Goal: Task Accomplishment & Management: Manage account settings

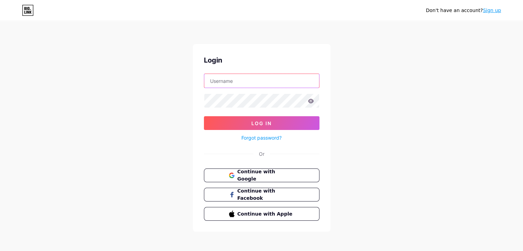
click at [227, 85] on input "text" at bounding box center [261, 81] width 115 height 14
paste input "resolvework"
type input "resolvework"
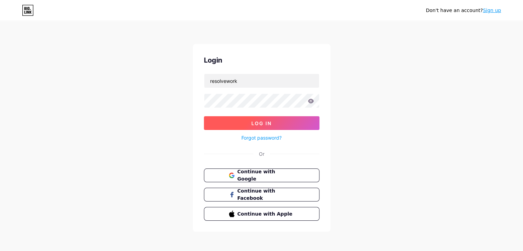
click at [253, 120] on span "Log In" at bounding box center [261, 123] width 20 height 6
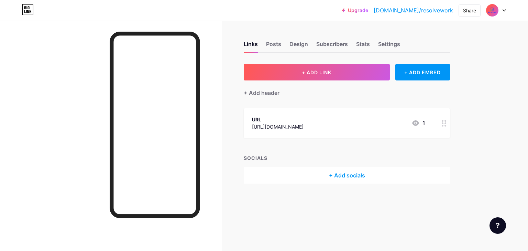
click at [498, 9] on img at bounding box center [492, 10] width 11 height 11
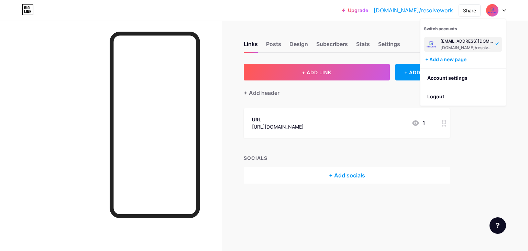
click at [453, 44] on div "info@resolve.work bio.link/resolvework" at bounding box center [466, 44] width 53 height 12
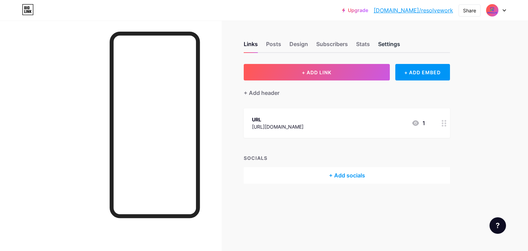
click at [386, 46] on div "Settings" at bounding box center [389, 46] width 22 height 12
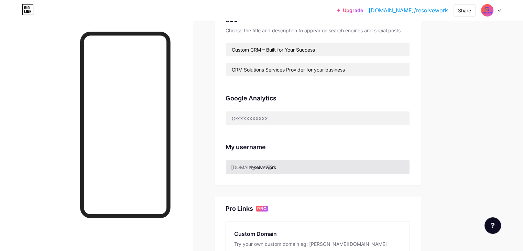
scroll to position [206, 0]
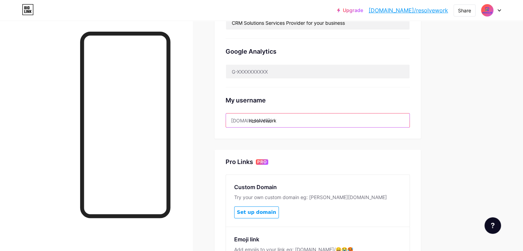
click at [296, 120] on input "resolvework" at bounding box center [318, 120] width 184 height 14
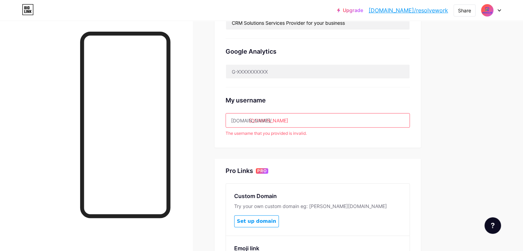
click at [296, 121] on input "[DOMAIN_NAME]" at bounding box center [318, 120] width 184 height 14
type input "resolvework"
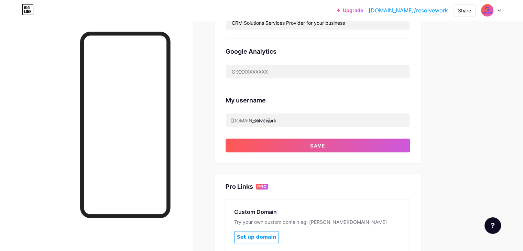
click at [341, 112] on div "My username [DOMAIN_NAME]/ resolvework" at bounding box center [317, 107] width 184 height 40
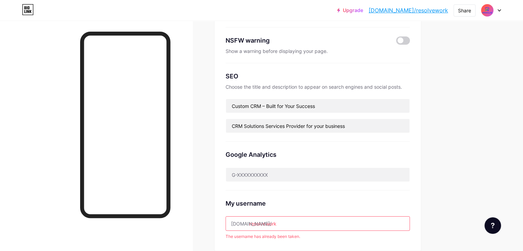
scroll to position [69, 0]
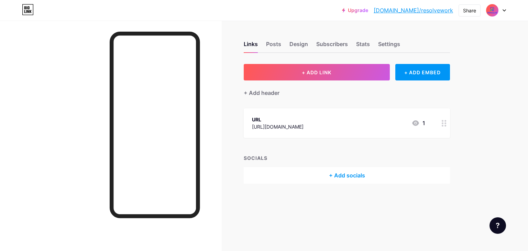
click at [442, 121] on icon at bounding box center [444, 123] width 5 height 7
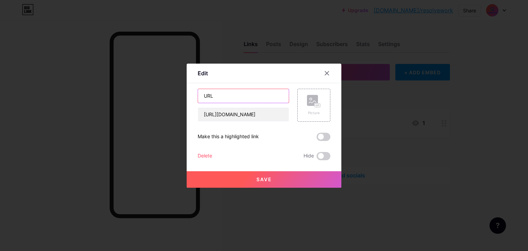
drag, startPoint x: 246, startPoint y: 99, endPoint x: 151, endPoint y: 88, distance: 96.1
click at [151, 88] on div "Edit Content YouTube Play YouTube video without leaving your page. ADD Vimeo Pl…" at bounding box center [264, 125] width 528 height 251
type input "Resolve Work"
click at [256, 176] on button "Save" at bounding box center [264, 179] width 155 height 16
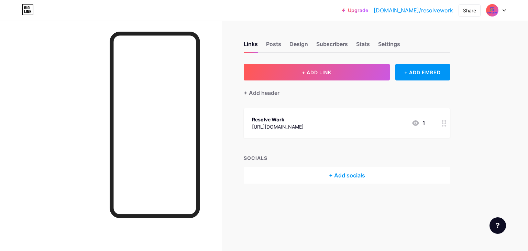
click at [444, 123] on icon at bounding box center [444, 123] width 5 height 7
click at [320, 108] on div "Picture" at bounding box center [314, 105] width 14 height 21
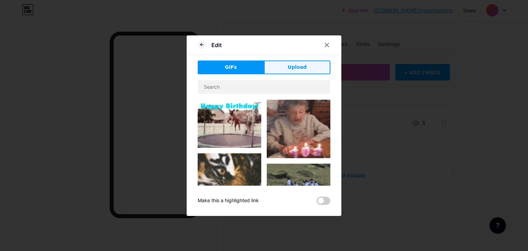
click at [281, 69] on button "Upload" at bounding box center [297, 67] width 66 height 14
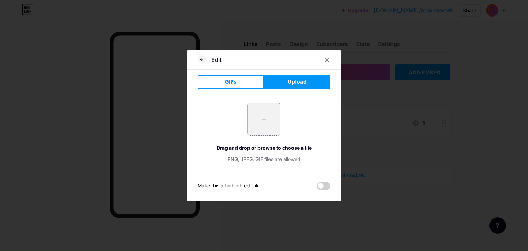
click at [264, 124] on input "file" at bounding box center [264, 119] width 32 height 32
type input "C:\fakepath\Resolve Logo Vertical Color TM Version 75%.png"
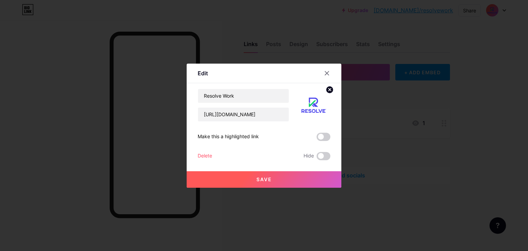
click at [274, 179] on button "Save" at bounding box center [264, 179] width 155 height 16
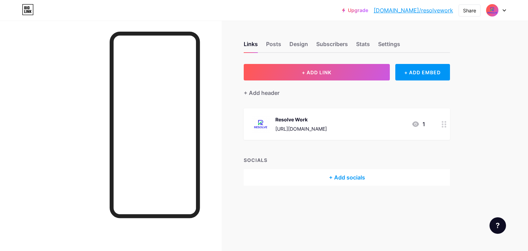
click at [442, 125] on icon at bounding box center [444, 124] width 5 height 7
click at [327, 89] on circle at bounding box center [330, 90] width 8 height 8
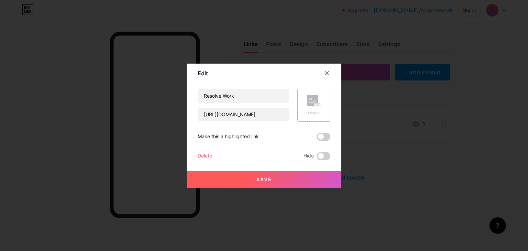
click at [314, 102] on rect at bounding box center [312, 100] width 11 height 11
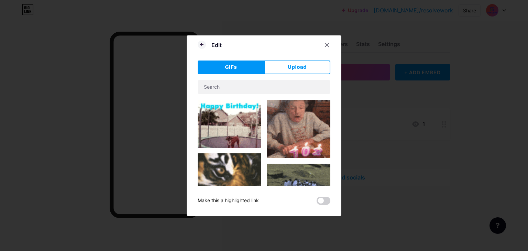
click at [302, 69] on span "Upload" at bounding box center [297, 67] width 19 height 7
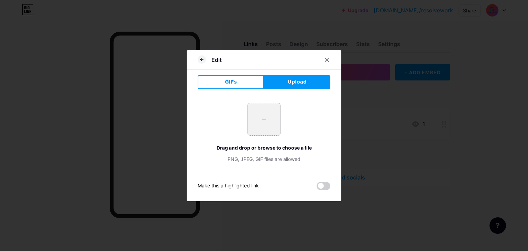
click at [262, 113] on input "file" at bounding box center [264, 119] width 32 height 32
type input "C:\fakepath\Resolve Logo Icon White 75%.png"
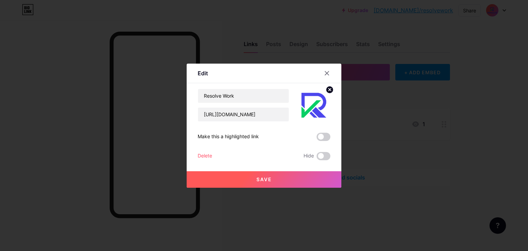
click at [287, 178] on button "Save" at bounding box center [264, 179] width 155 height 16
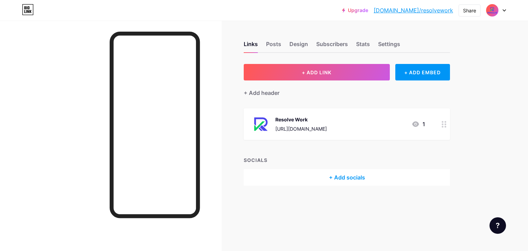
click at [338, 177] on div "+ Add socials" at bounding box center [347, 177] width 206 height 16
click at [320, 112] on div "Add" at bounding box center [319, 112] width 9 height 7
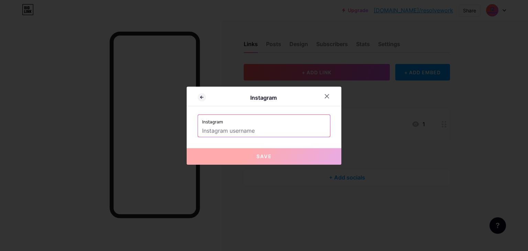
click at [285, 129] on input "text" at bounding box center [264, 131] width 124 height 12
paste input "resolve.work"
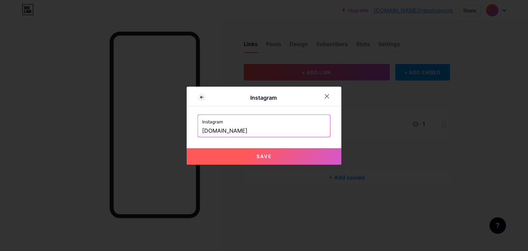
click at [303, 152] on button "Save" at bounding box center [264, 156] width 155 height 16
type input "https://instagram.com/resolve.work"
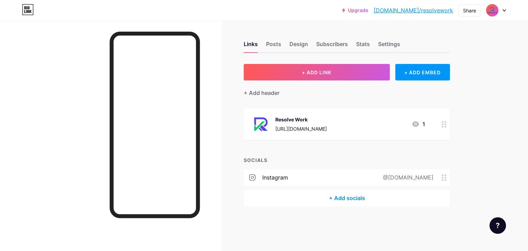
click at [362, 197] on div "+ Add socials" at bounding box center [347, 198] width 206 height 16
click at [323, 79] on div "Add" at bounding box center [319, 79] width 9 height 7
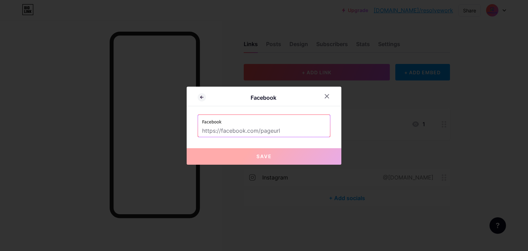
click at [246, 135] on input "text" at bounding box center [264, 131] width 124 height 12
click at [264, 134] on input "text" at bounding box center [264, 131] width 124 height 12
paste input "[URL][DOMAIN_NAME][DOMAIN_NAME]"
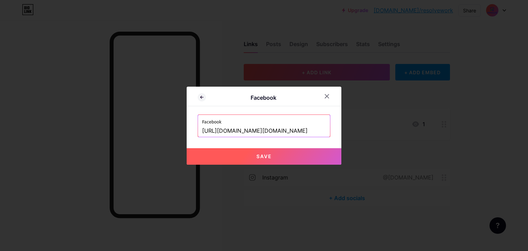
type input "[URL][DOMAIN_NAME][DOMAIN_NAME]"
click at [284, 152] on button "Save" at bounding box center [264, 156] width 155 height 16
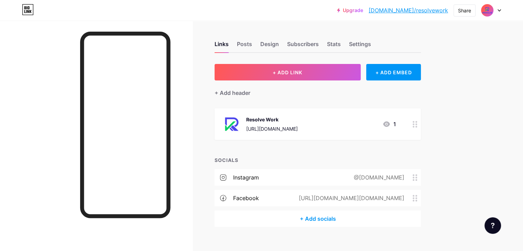
click at [330, 221] on div "+ Add socials" at bounding box center [317, 218] width 206 height 16
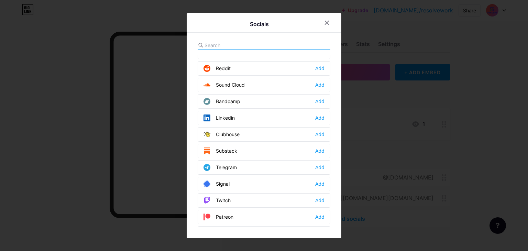
scroll to position [241, 0]
click at [319, 115] on div "Add" at bounding box center [319, 118] width 9 height 7
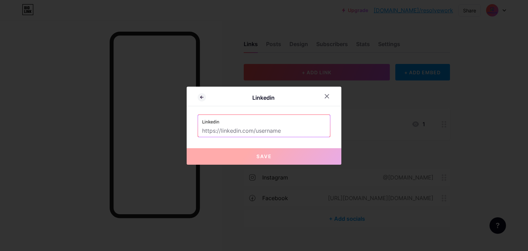
click at [267, 132] on input "text" at bounding box center [264, 131] width 124 height 12
paste input "[URL][DOMAIN_NAME]"
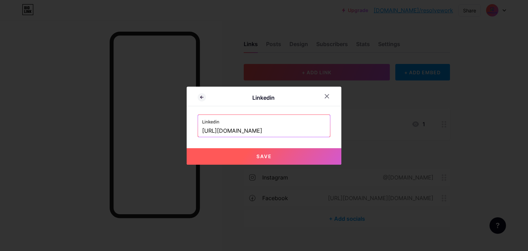
type input "[URL][DOMAIN_NAME]"
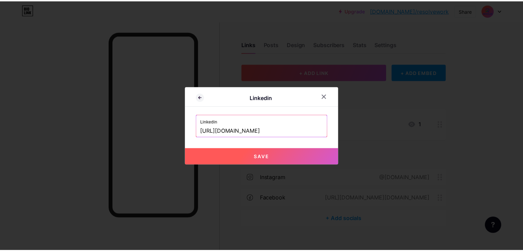
scroll to position [0, 0]
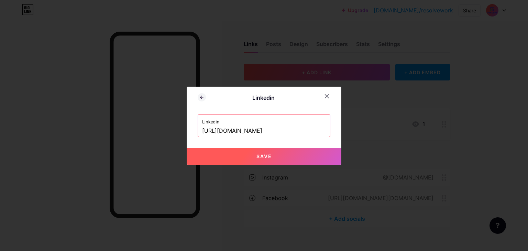
click at [283, 156] on button "Save" at bounding box center [264, 156] width 155 height 16
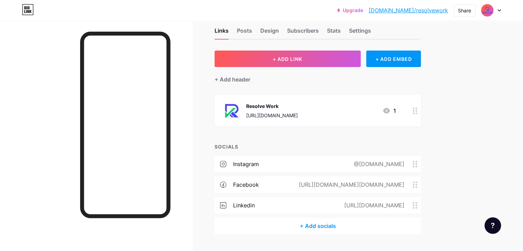
scroll to position [30, 0]
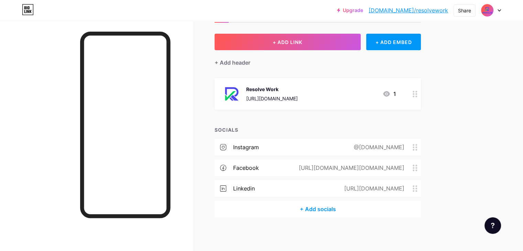
click at [339, 208] on div "+ Add socials" at bounding box center [317, 209] width 206 height 16
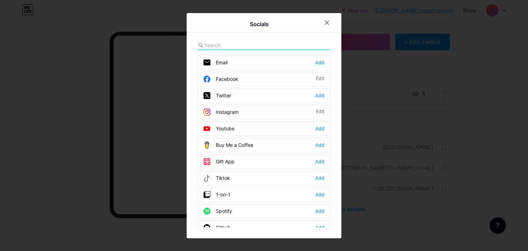
click at [239, 44] on input "text" at bounding box center [242, 45] width 76 height 7
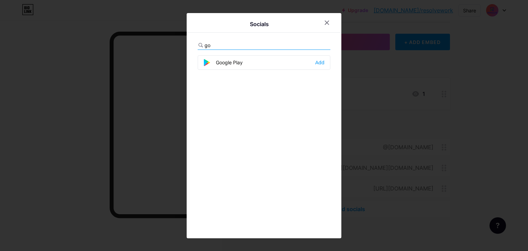
type input "g"
type input "m"
type input "b"
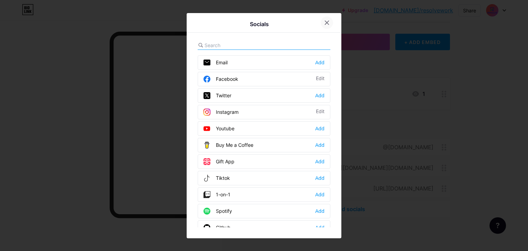
click at [329, 25] on div at bounding box center [327, 22] width 12 height 12
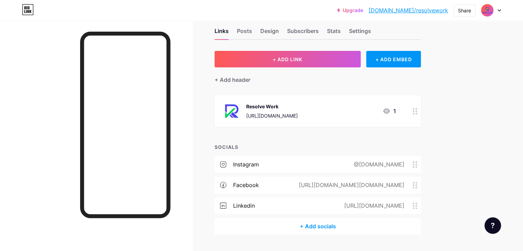
scroll to position [0, 0]
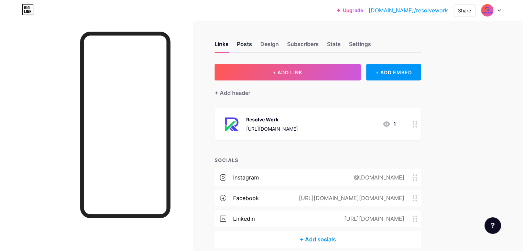
click at [252, 42] on div "Posts" at bounding box center [244, 46] width 15 height 12
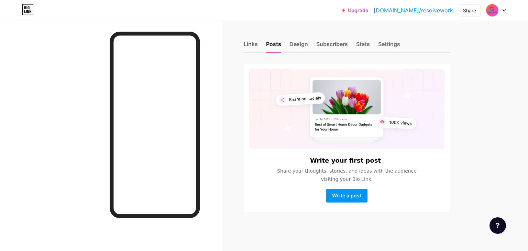
click at [240, 43] on div "Links Posts Design Subscribers Stats Settings Write your first post Share your …" at bounding box center [239, 134] width 479 height 226
click at [247, 43] on div "Links" at bounding box center [251, 46] width 14 height 12
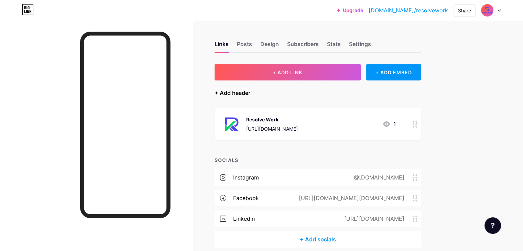
click at [250, 92] on div "+ Add header" at bounding box center [232, 93] width 36 height 8
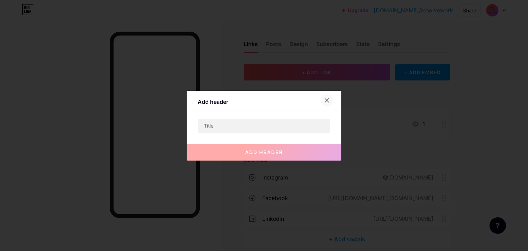
click at [326, 97] on div at bounding box center [327, 100] width 12 height 12
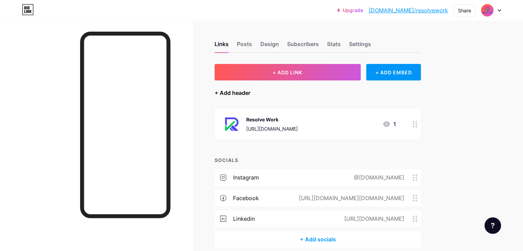
click at [250, 94] on div "+ Add header" at bounding box center [232, 93] width 36 height 8
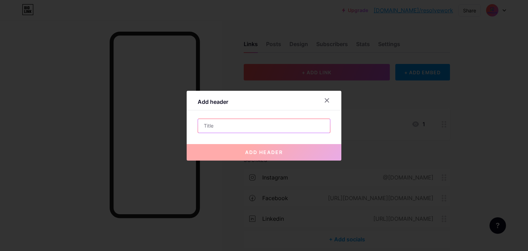
click at [263, 126] on input "text" at bounding box center [264, 126] width 132 height 14
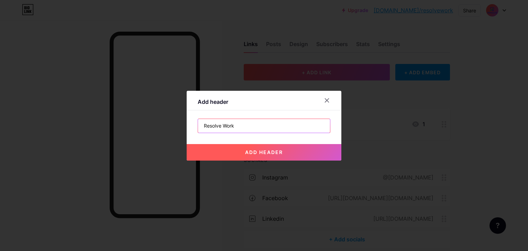
type input "Resolve Work"
click at [264, 154] on span "add header" at bounding box center [264, 152] width 38 height 6
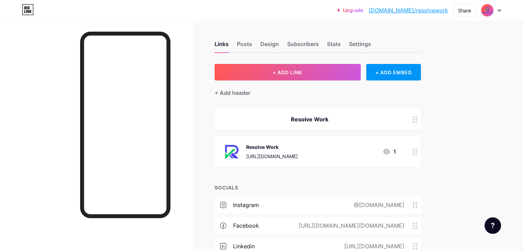
click at [323, 117] on div "Resolve Work" at bounding box center [309, 119] width 173 height 8
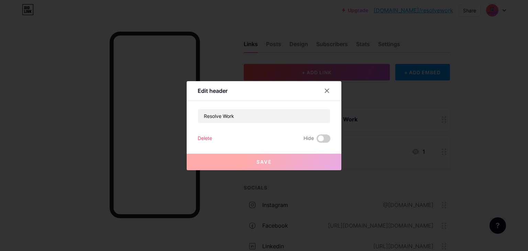
click at [324, 88] on div at bounding box center [327, 91] width 12 height 12
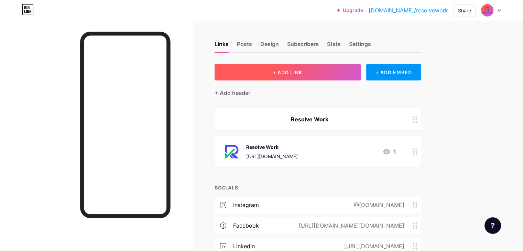
click at [330, 76] on button "+ ADD LINK" at bounding box center [287, 72] width 146 height 16
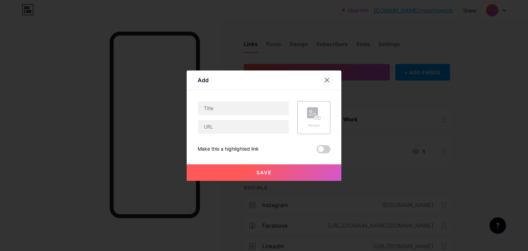
click at [330, 75] on div at bounding box center [327, 80] width 12 height 12
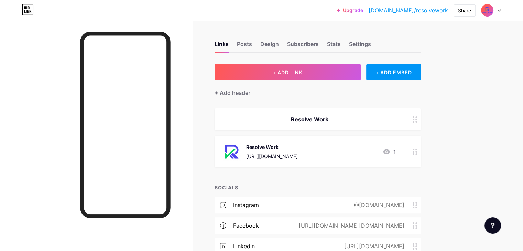
click at [278, 39] on div "Links Posts Design Subscribers Stats Settings" at bounding box center [317, 41] width 206 height 24
click at [252, 44] on div "Posts" at bounding box center [244, 46] width 15 height 12
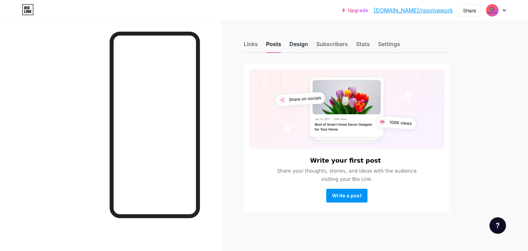
click at [294, 46] on div "Design" at bounding box center [298, 46] width 19 height 12
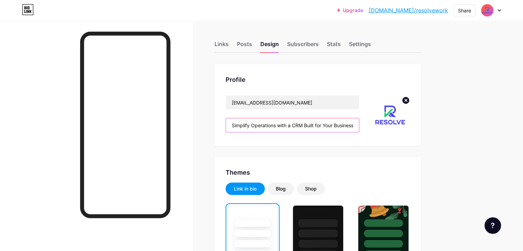
click at [334, 124] on input "Simplify Operations with a CRM Built for Your Business" at bounding box center [292, 125] width 133 height 14
paste input "All-in-One Business Management Tool for your Digital Agency"
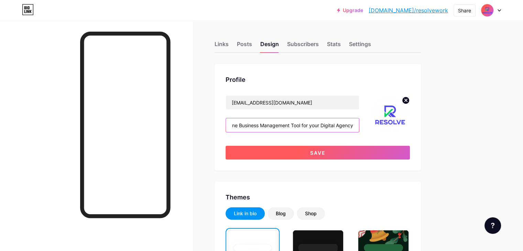
type input "All-in-One Business Management Tool for your Digital Agency"
click at [381, 149] on button "Save" at bounding box center [317, 153] width 184 height 14
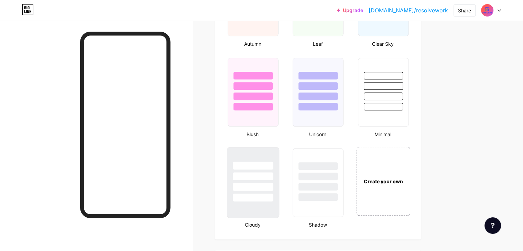
scroll to position [687, 0]
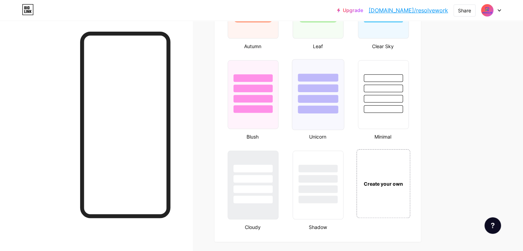
click at [338, 109] on div at bounding box center [318, 110] width 40 height 8
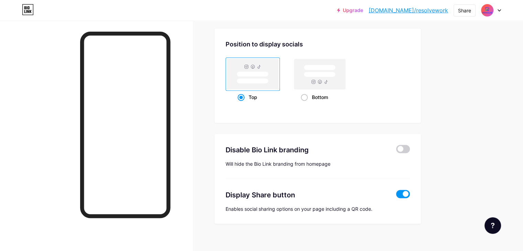
scroll to position [916, 0]
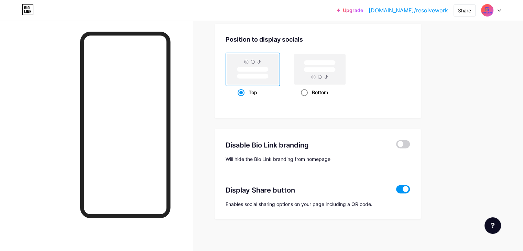
click at [308, 91] on span at bounding box center [304, 92] width 7 height 7
click at [305, 99] on input "Bottom" at bounding box center [303, 101] width 4 height 4
radio input "true"
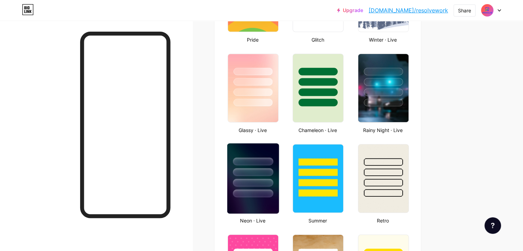
scroll to position [332, 0]
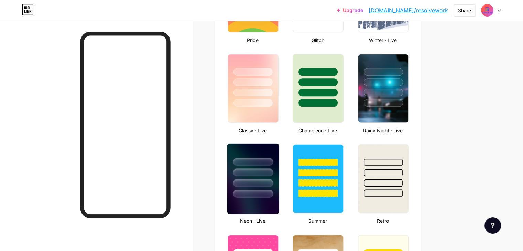
click at [273, 174] on div at bounding box center [253, 172] width 40 height 8
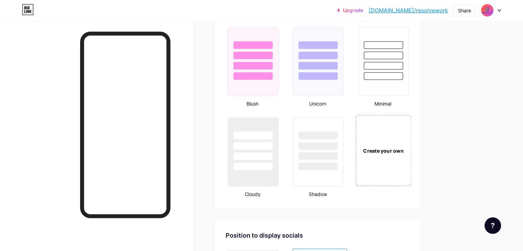
scroll to position [722, 0]
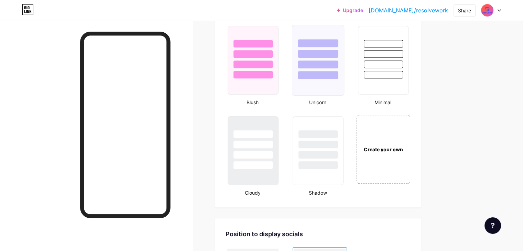
click at [338, 71] on div at bounding box center [318, 75] width 40 height 8
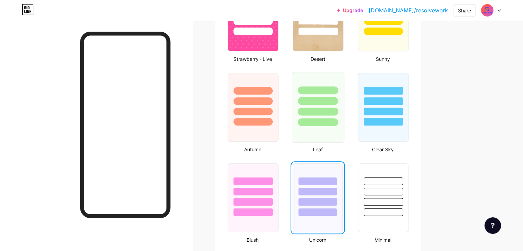
scroll to position [550, 0]
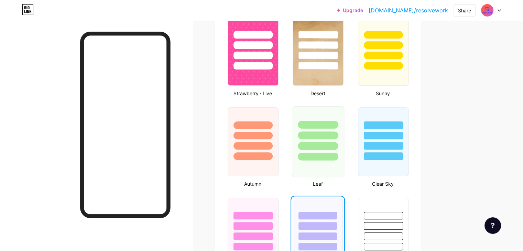
click at [331, 153] on div at bounding box center [318, 157] width 40 height 8
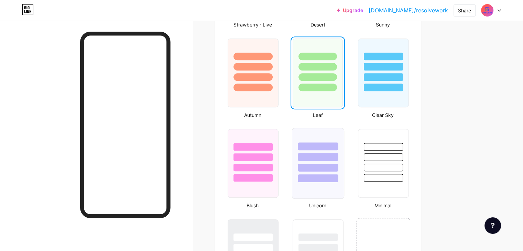
click at [338, 180] on div at bounding box center [318, 163] width 52 height 71
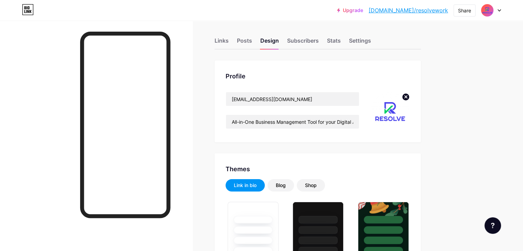
scroll to position [0, 0]
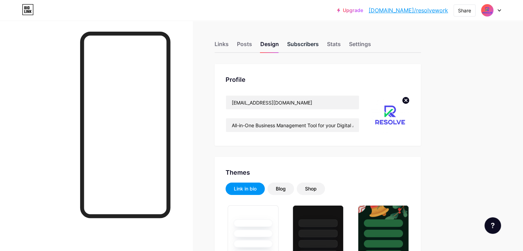
click at [319, 43] on div "Subscribers" at bounding box center [303, 46] width 32 height 12
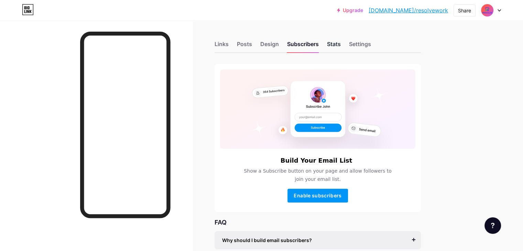
click at [341, 45] on div "Stats" at bounding box center [334, 46] width 14 height 12
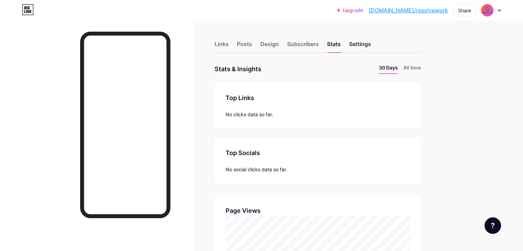
click at [371, 42] on div "Settings" at bounding box center [360, 46] width 22 height 12
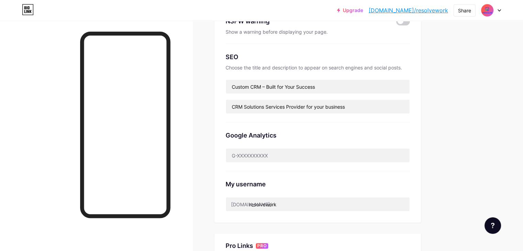
scroll to position [137, 0]
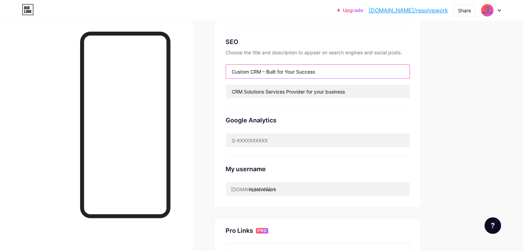
drag, startPoint x: 353, startPoint y: 73, endPoint x: 237, endPoint y: 72, distance: 115.8
click at [237, 72] on div "Links Posts Design Subscribers Stats Settings Preferred link This is an aesthet…" at bounding box center [225, 144] width 450 height 523
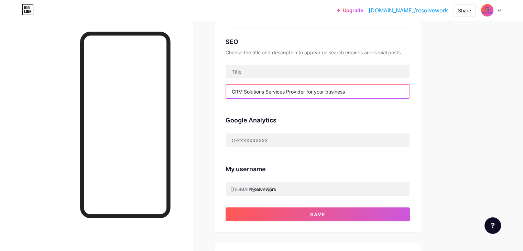
drag, startPoint x: 382, startPoint y: 96, endPoint x: 201, endPoint y: 92, distance: 181.2
click at [201, 92] on div "Links Posts Design Subscribers Stats Settings Preferred link This is an aesthet…" at bounding box center [225, 147] width 450 height 568
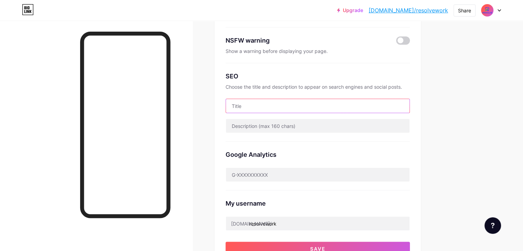
click at [278, 104] on input "text" at bounding box center [318, 106] width 184 height 14
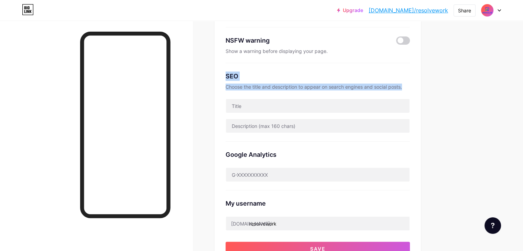
drag, startPoint x: 255, startPoint y: 78, endPoint x: 439, endPoint y: 91, distance: 184.4
click at [421, 91] on div "Preferred link This is an aesthetic choice. Both links are usable. bio.link/ re…" at bounding box center [317, 114] width 206 height 306
copy div "SEO Choose the title and description to appear on search engines and social pos…"
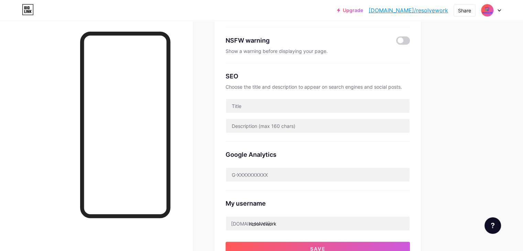
click at [263, 116] on div "SEO Choose the title and description to appear on search engines and social pos…" at bounding box center [317, 102] width 184 height 78
copy div
drag, startPoint x: 254, startPoint y: 103, endPoint x: 347, endPoint y: 135, distance: 98.1
click at [346, 135] on div "Preferred link This is an aesthetic choice. Both links are usable. bio.link/ re…" at bounding box center [317, 114] width 206 height 306
click at [325, 108] on input "text" at bounding box center [318, 106] width 184 height 14
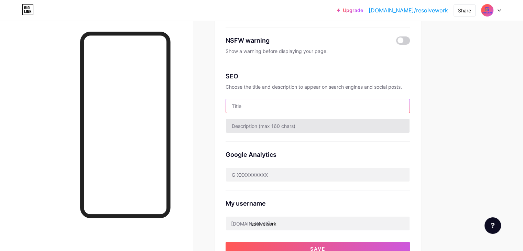
paste input "Resolve Work – Smart CRM Software for Sales & Customer Management"
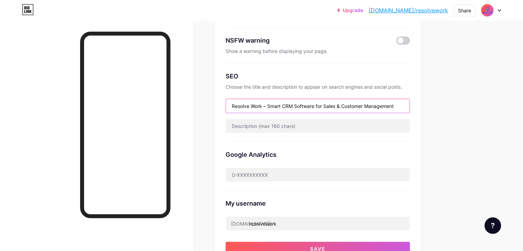
type input "Resolve Work – Smart CRM Software for Sales & Customer Management"
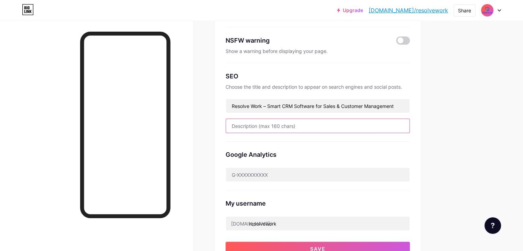
click at [296, 128] on input "text" at bounding box center [318, 126] width 184 height 14
paste input "Streamline sales, track leads, and manage customers with Resolve Work CRM. A si…"
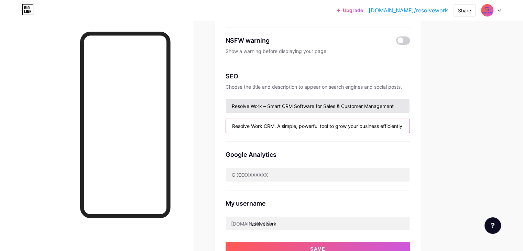
type input "Streamline sales, track leads, and manage customers with Resolve Work CRM. A si…"
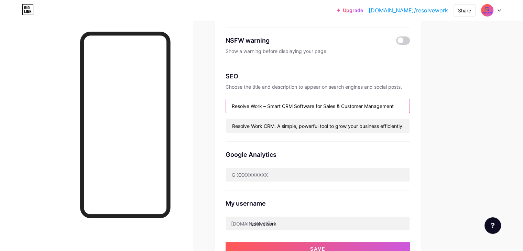
scroll to position [0, 0]
click at [298, 104] on input "Resolve Work – Smart CRM Software for Sales & Customer Management" at bounding box center [318, 106] width 184 height 14
click at [296, 104] on input "Resolve Work – Smart CRM Software for Sales & Customer Management" at bounding box center [318, 106] width 184 height 14
type input "Resolve Work - Smart CRM Software for Sales & Customer Management"
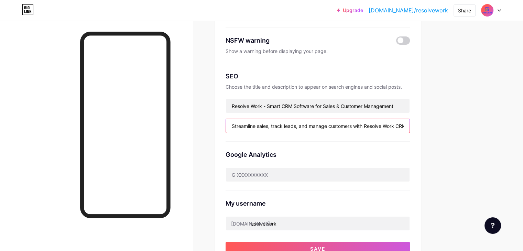
click at [308, 120] on input "Streamline sales, track leads, and manage customers with Resolve Work CRM. A si…" at bounding box center [318, 126] width 184 height 14
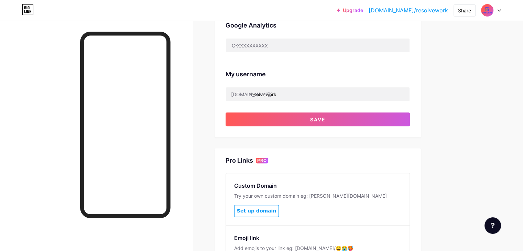
scroll to position [213, 0]
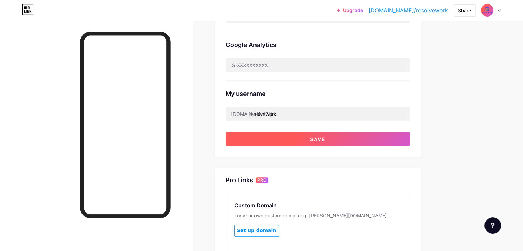
click at [307, 136] on button "Save" at bounding box center [317, 139] width 184 height 14
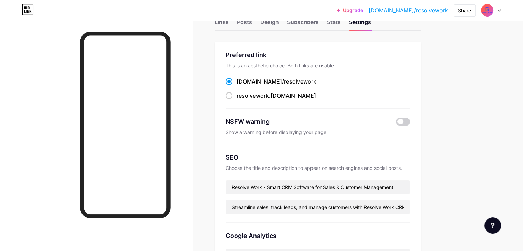
scroll to position [0, 0]
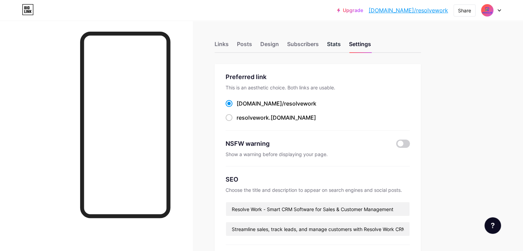
click at [341, 44] on div "Stats" at bounding box center [334, 46] width 14 height 12
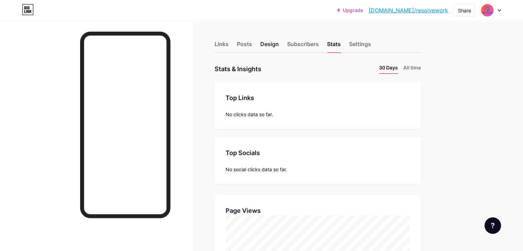
click at [279, 46] on div "Design" at bounding box center [269, 46] width 19 height 12
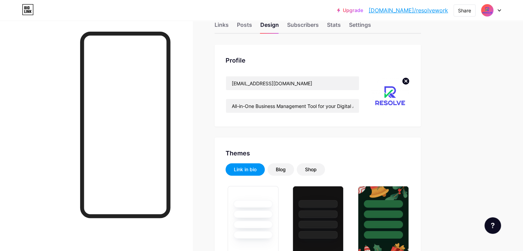
scroll to position [34, 0]
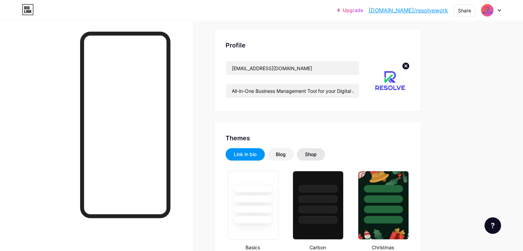
click at [317, 155] on div "Shop" at bounding box center [311, 154] width 12 height 7
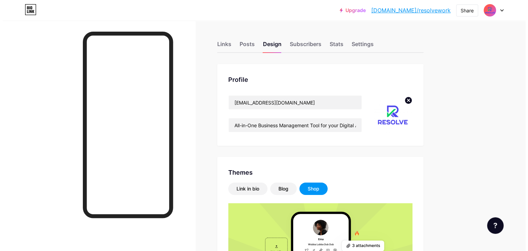
scroll to position [0, 0]
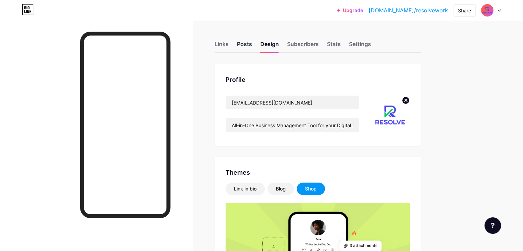
click at [252, 45] on div "Posts" at bounding box center [244, 46] width 15 height 12
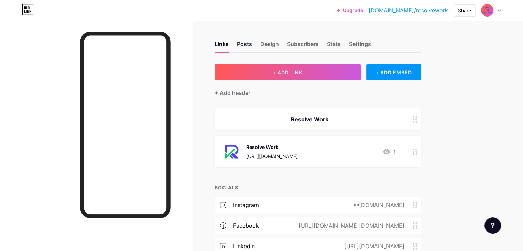
click at [252, 49] on div "Posts" at bounding box center [244, 46] width 15 height 12
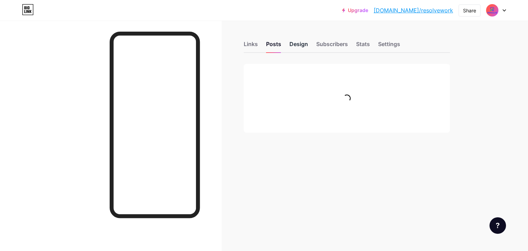
click at [298, 46] on div "Design" at bounding box center [298, 46] width 19 height 12
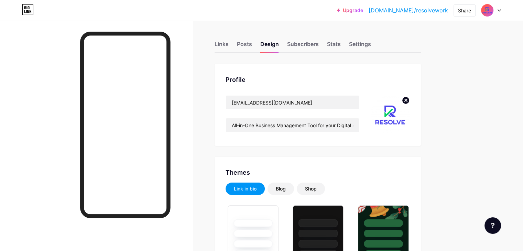
click at [373, 42] on div "Links Posts Design Subscribers Stats Settings" at bounding box center [317, 41] width 206 height 24
click at [341, 45] on div "Stats" at bounding box center [334, 46] width 14 height 12
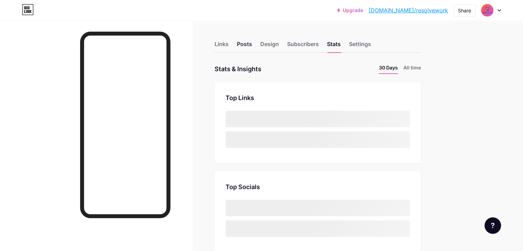
click at [252, 45] on div "Posts" at bounding box center [244, 46] width 15 height 12
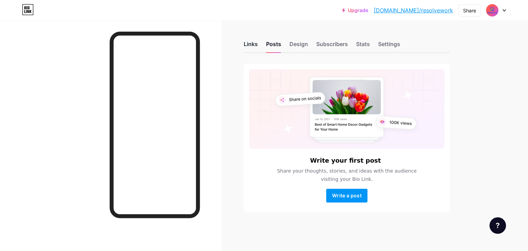
click at [254, 48] on div "Links" at bounding box center [251, 46] width 14 height 12
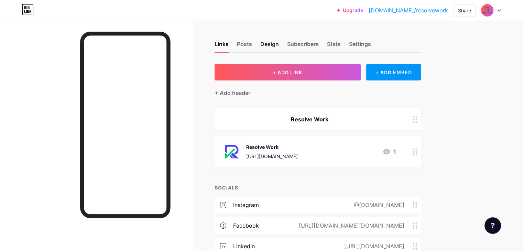
click at [279, 45] on div "Design" at bounding box center [269, 46] width 19 height 12
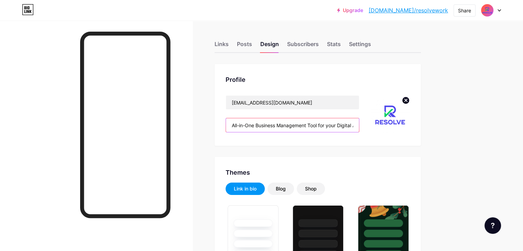
click at [319, 123] on input "All-in-One Business Management Tool for your Digital Agency" at bounding box center [292, 125] width 133 height 14
click at [252, 43] on div "Posts" at bounding box center [244, 46] width 15 height 12
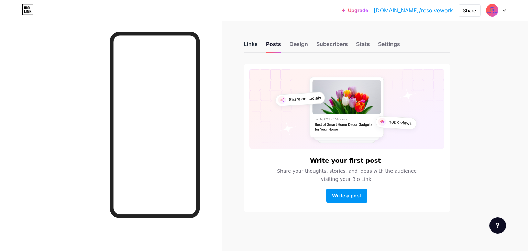
click at [249, 44] on div "Links" at bounding box center [251, 46] width 14 height 12
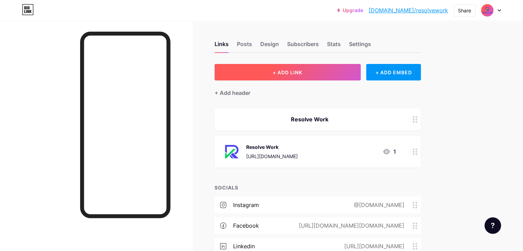
click at [337, 78] on button "+ ADD LINK" at bounding box center [287, 72] width 146 height 16
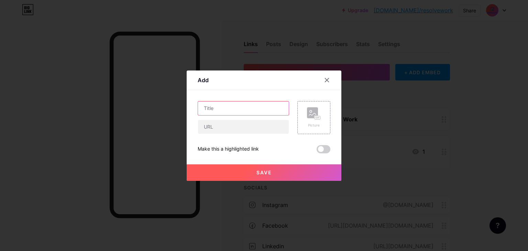
click at [225, 108] on input "text" at bounding box center [243, 108] width 91 height 14
type input "Resolve Work Features"
click at [228, 124] on input "text" at bounding box center [243, 127] width 91 height 14
paste input "[URL][DOMAIN_NAME]"
type input "[URL][DOMAIN_NAME]"
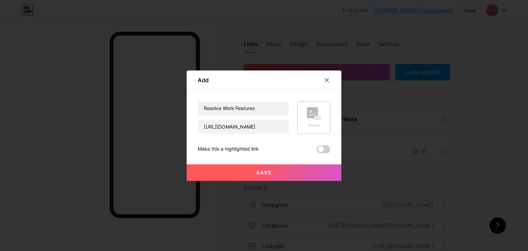
click at [323, 117] on div "Picture" at bounding box center [313, 117] width 33 height 33
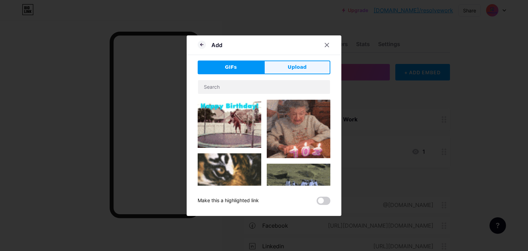
click at [303, 68] on span "Upload" at bounding box center [297, 67] width 19 height 7
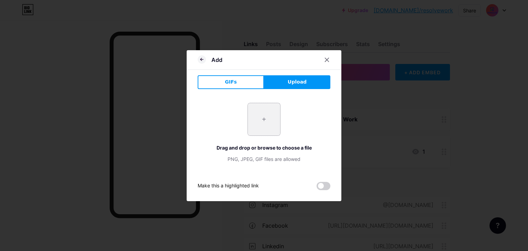
click at [262, 118] on input "file" at bounding box center [264, 119] width 32 height 32
type input "C:\fakepath\Resolve Logo Icon White 75%.png"
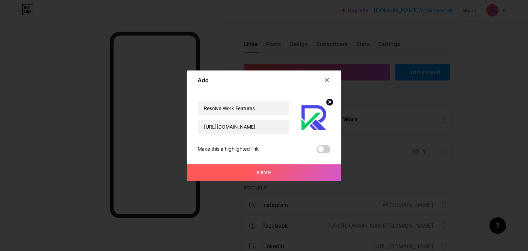
click at [297, 169] on button "Save" at bounding box center [264, 172] width 155 height 16
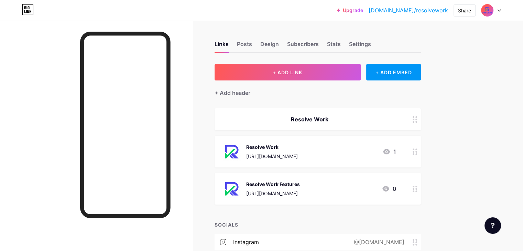
click at [421, 152] on div at bounding box center [415, 152] width 12 height 32
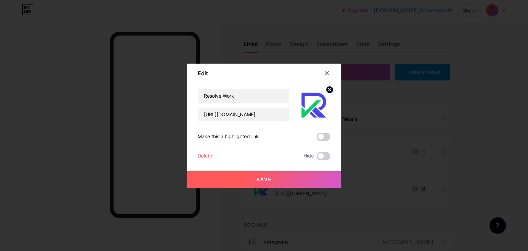
click at [327, 89] on circle at bounding box center [330, 90] width 8 height 8
click at [310, 109] on div "Picture" at bounding box center [314, 105] width 14 height 21
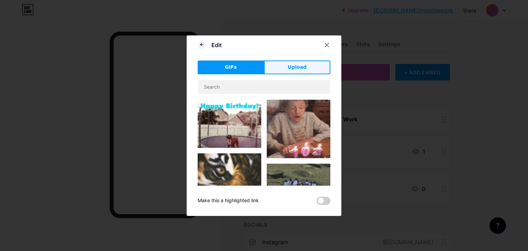
click at [285, 66] on button "Upload" at bounding box center [297, 67] width 66 height 14
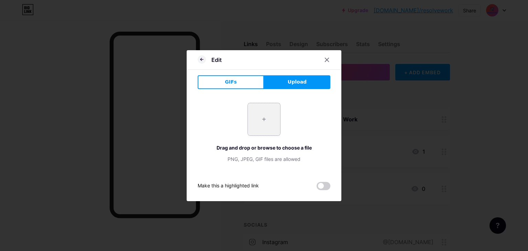
click at [262, 120] on input "file" at bounding box center [264, 119] width 32 height 32
type input "C:\fakepath\Resolve Logo Icon Color 99%.png"
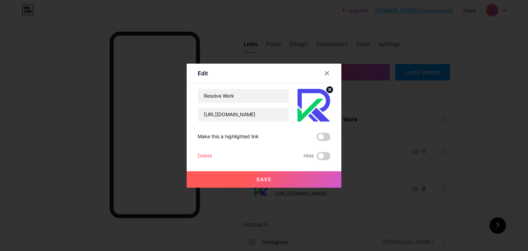
click at [291, 175] on button "Save" at bounding box center [264, 179] width 155 height 16
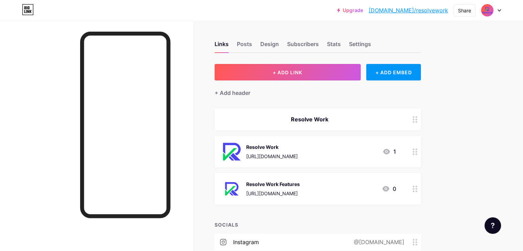
click at [417, 154] on circle at bounding box center [416, 154] width 2 height 2
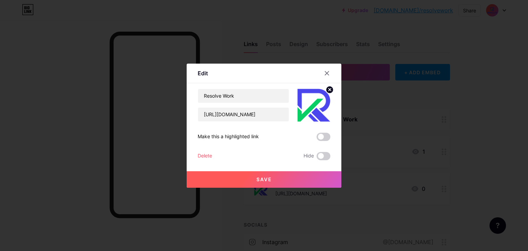
click at [327, 89] on circle at bounding box center [330, 90] width 8 height 8
click at [313, 103] on rect at bounding box center [312, 100] width 11 height 11
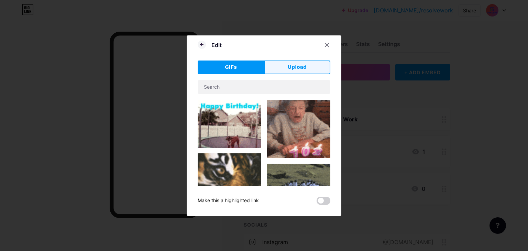
click at [281, 69] on button "Upload" at bounding box center [297, 67] width 66 height 14
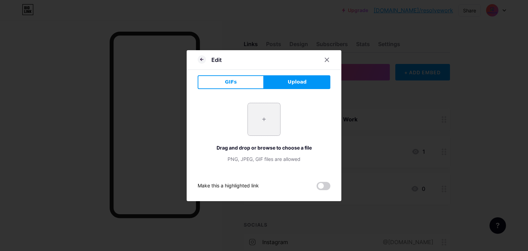
click at [260, 121] on input "file" at bounding box center [264, 119] width 32 height 32
type input "C:\fakepath\Resolve Logo Icon White 95%.png"
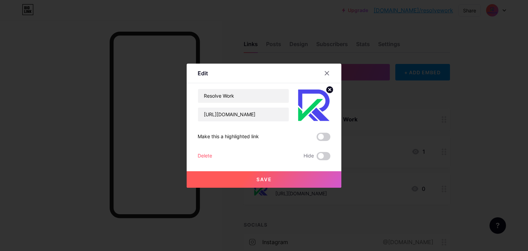
click at [314, 175] on button "Save" at bounding box center [264, 179] width 155 height 16
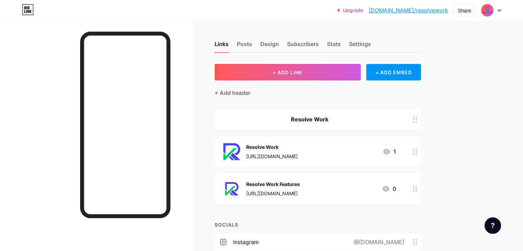
click at [421, 149] on div at bounding box center [415, 152] width 12 height 32
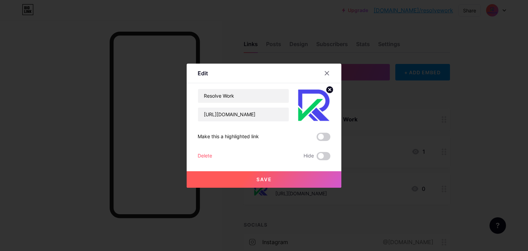
click at [326, 85] on div "Content YouTube Play YouTube video without leaving your page. ADD Vimeo Play Vi…" at bounding box center [264, 121] width 133 height 77
click at [328, 88] on circle at bounding box center [330, 90] width 8 height 8
click at [318, 105] on icon at bounding box center [318, 105] width 1 height 2
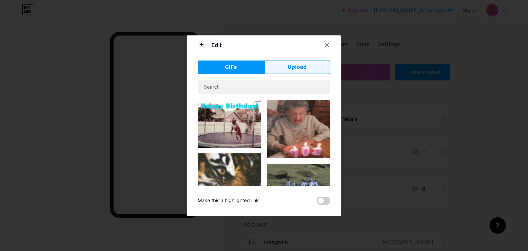
click at [306, 66] on button "Upload" at bounding box center [297, 67] width 66 height 14
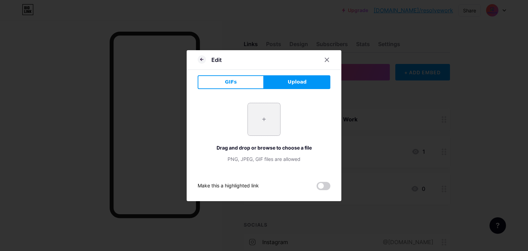
click at [261, 121] on input "file" at bounding box center [264, 119] width 32 height 32
type input "C:\fakepath\Resolve Logo Icon White 75%.png"
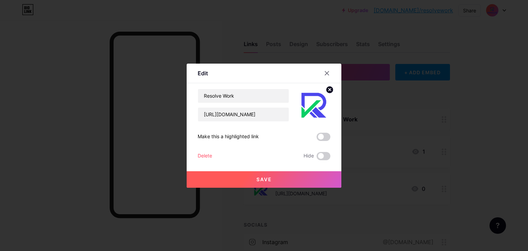
click at [256, 178] on button "Save" at bounding box center [264, 179] width 155 height 16
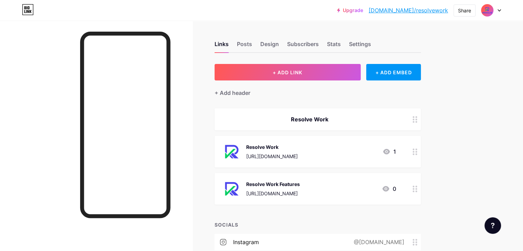
click at [417, 191] on circle at bounding box center [416, 191] width 2 height 2
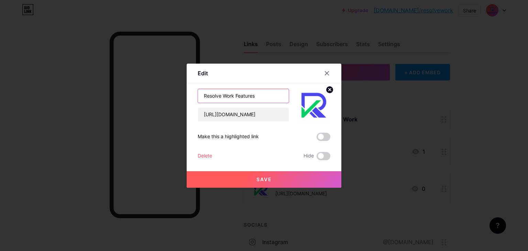
drag, startPoint x: 237, startPoint y: 96, endPoint x: 191, endPoint y: 97, distance: 46.1
click at [191, 97] on div "Edit Content YouTube Play YouTube video without leaving your page. ADD Vimeo Pl…" at bounding box center [264, 126] width 155 height 124
type input "Our Features"
click at [253, 180] on button "Save" at bounding box center [264, 179] width 155 height 16
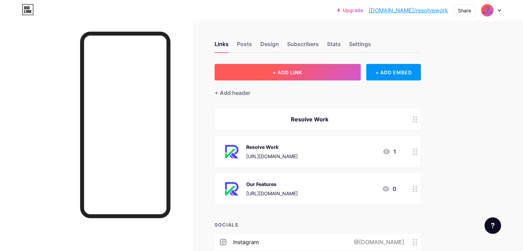
click at [361, 75] on button "+ ADD LINK" at bounding box center [287, 72] width 146 height 16
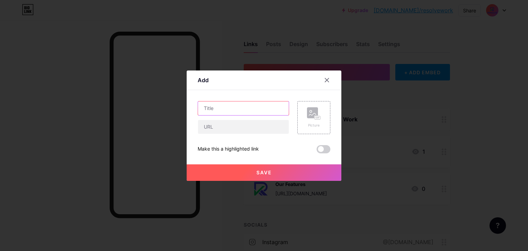
click at [241, 111] on input "text" at bounding box center [243, 108] width 91 height 14
type input "About Us"
click at [316, 117] on icon at bounding box center [317, 118] width 2 height 2
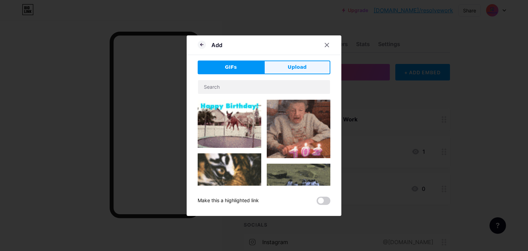
click at [285, 65] on button "Upload" at bounding box center [297, 67] width 66 height 14
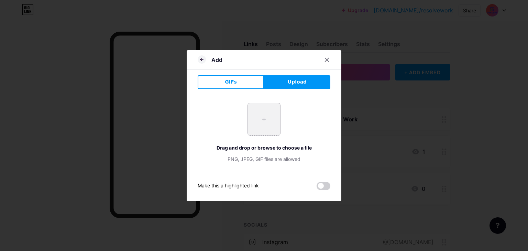
click at [253, 126] on input "file" at bounding box center [264, 119] width 32 height 32
type input "C:\fakepath\Resolve Logo Icon White 75%.png"
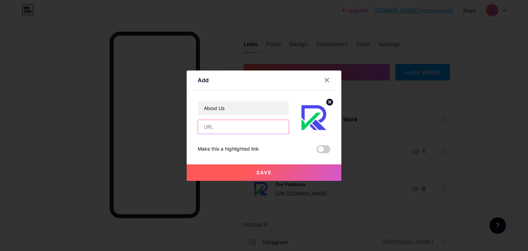
click at [238, 127] on input "text" at bounding box center [243, 127] width 91 height 14
click at [261, 128] on input "text" at bounding box center [243, 127] width 91 height 14
paste input "[URL][DOMAIN_NAME]"
type input "[URL][DOMAIN_NAME]"
click at [272, 170] on button "Save" at bounding box center [264, 172] width 155 height 16
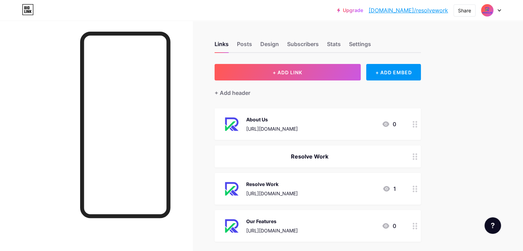
drag, startPoint x: 332, startPoint y: 130, endPoint x: 324, endPoint y: 169, distance: 40.6
click at [324, 169] on span "About Us [URL][DOMAIN_NAME] 0 Resolve Work Resolve Work [URL][DOMAIN_NAME] 1 Ou…" at bounding box center [317, 174] width 206 height 133
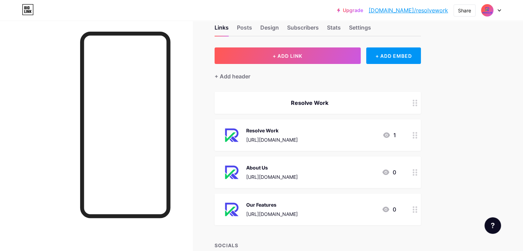
scroll to position [34, 0]
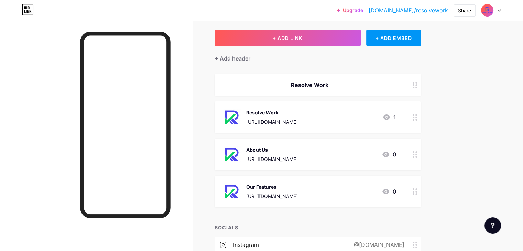
click at [421, 190] on div at bounding box center [415, 192] width 12 height 32
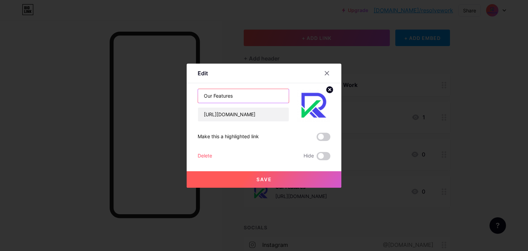
drag, startPoint x: 212, startPoint y: 95, endPoint x: 216, endPoint y: 95, distance: 4.1
click at [213, 95] on input "Our Features" at bounding box center [243, 96] width 91 height 14
click at [216, 95] on input "Our Features" at bounding box center [243, 96] width 91 height 14
drag, startPoint x: 214, startPoint y: 95, endPoint x: 194, endPoint y: 96, distance: 19.9
click at [194, 96] on div "Edit Content YouTube Play YouTube video without leaving your page. ADD Vimeo Pl…" at bounding box center [264, 126] width 155 height 124
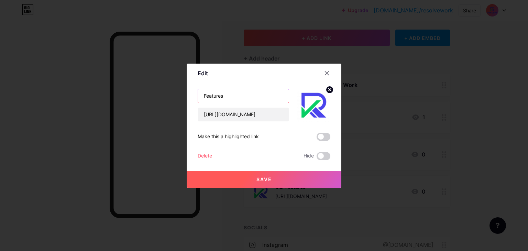
type input "Features"
click at [246, 179] on button "Save" at bounding box center [264, 179] width 155 height 16
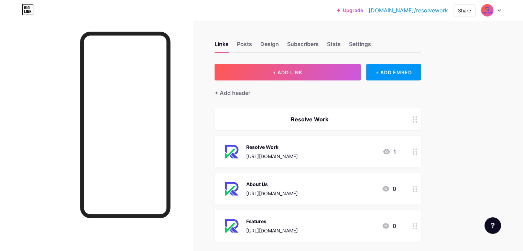
scroll to position [0, 0]
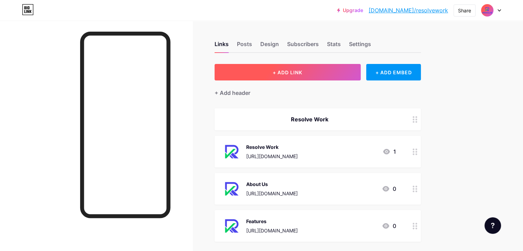
click at [302, 71] on span "+ ADD LINK" at bounding box center [288, 72] width 30 height 6
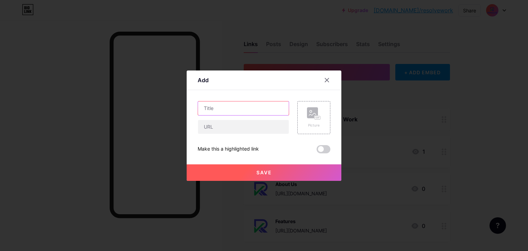
click at [263, 114] on input "text" at bounding box center [243, 108] width 91 height 14
type input "C"
type input "Contact US"
click at [243, 123] on input "text" at bounding box center [243, 127] width 91 height 14
paste input "[URL][DOMAIN_NAME]"
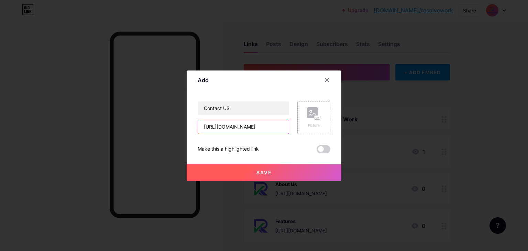
type input "[URL][DOMAIN_NAME]"
click at [322, 120] on div "Picture" at bounding box center [313, 117] width 33 height 33
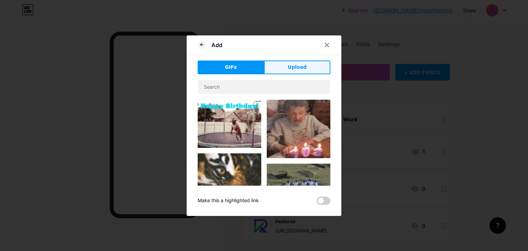
click at [303, 68] on span "Upload" at bounding box center [297, 67] width 19 height 7
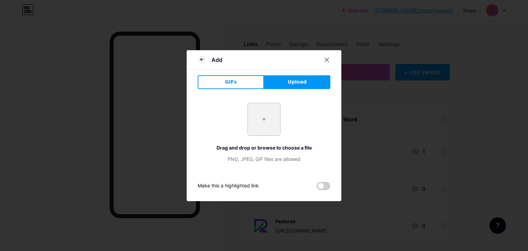
click at [272, 117] on input "file" at bounding box center [264, 119] width 32 height 32
type input "C:\fakepath\Resolve Logo Icon White 75%.png"
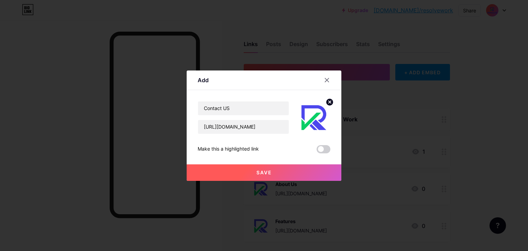
click at [306, 171] on button "Save" at bounding box center [264, 172] width 155 height 16
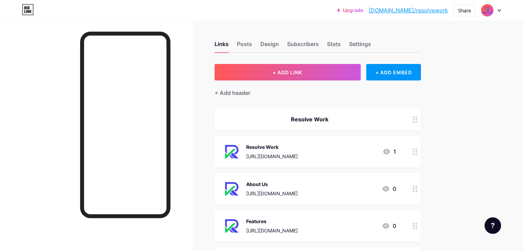
click at [421, 153] on div at bounding box center [415, 152] width 12 height 32
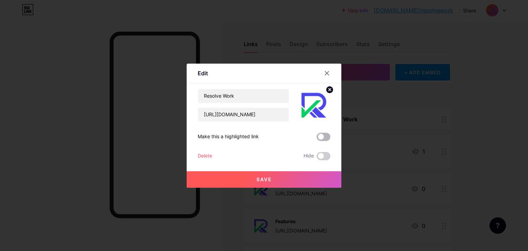
click at [320, 138] on span at bounding box center [324, 137] width 14 height 8
click at [317, 139] on input "checkbox" at bounding box center [317, 139] width 0 height 0
click at [309, 173] on button "Save" at bounding box center [264, 179] width 155 height 16
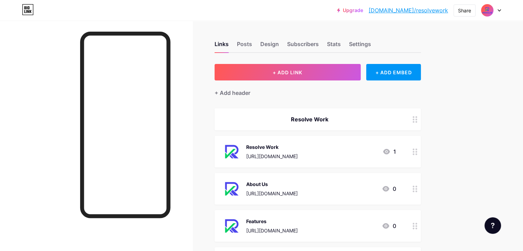
click at [414, 152] on circle at bounding box center [413, 152] width 2 height 2
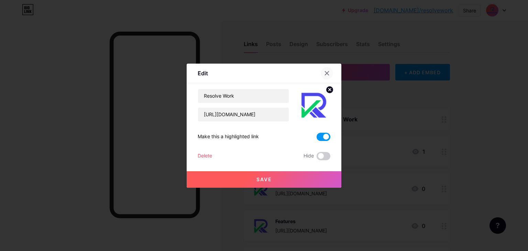
click at [324, 73] on icon at bounding box center [326, 72] width 5 height 5
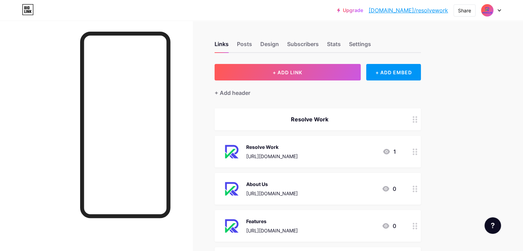
click at [417, 120] on icon at bounding box center [414, 119] width 5 height 7
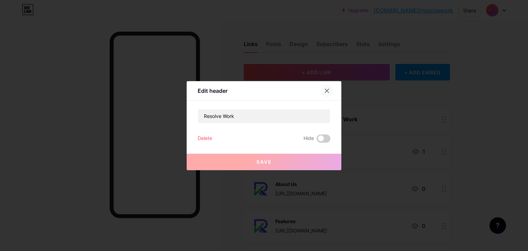
click at [330, 90] on div at bounding box center [327, 91] width 12 height 12
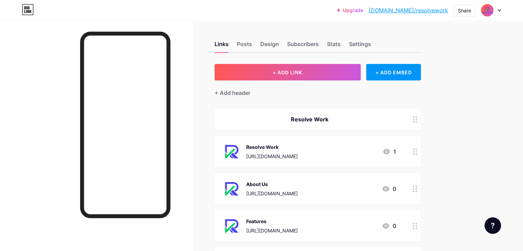
click at [421, 150] on div at bounding box center [415, 152] width 12 height 32
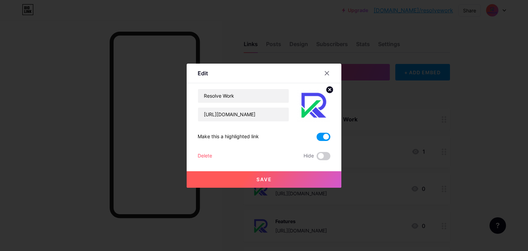
click at [327, 139] on span at bounding box center [324, 137] width 14 height 8
click at [317, 139] on input "checkbox" at bounding box center [317, 139] width 0 height 0
click at [325, 73] on icon at bounding box center [326, 72] width 5 height 5
